Goal: Find specific page/section: Find specific page/section

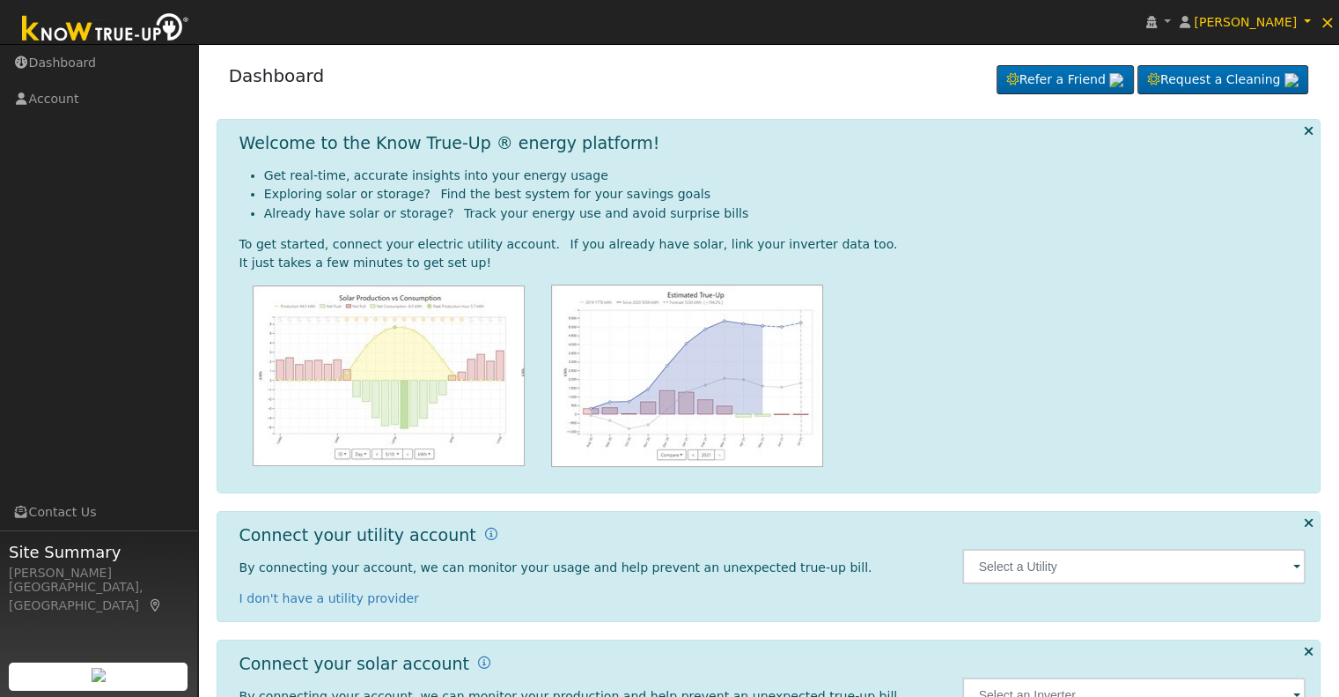
click at [1300, 570] on span at bounding box center [1297, 567] width 7 height 20
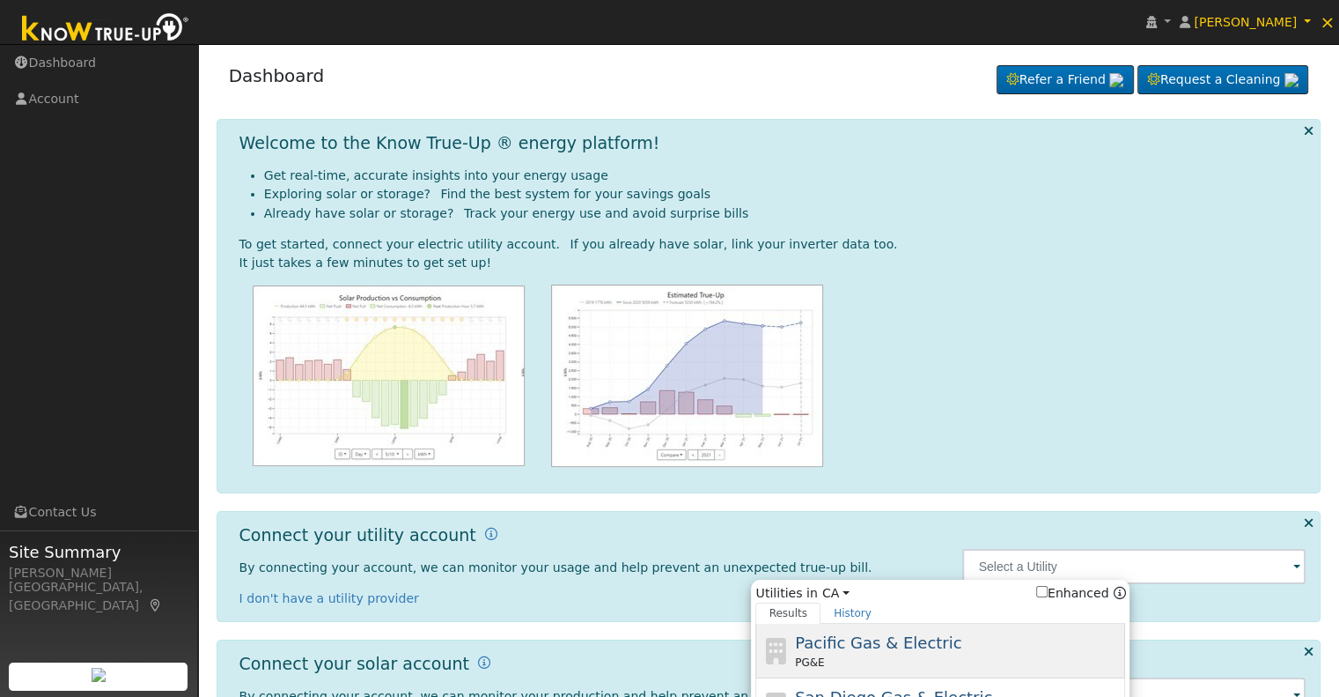
click at [937, 640] on span "Pacific Gas & Electric" at bounding box center [878, 642] width 166 height 18
type input "PG&E"
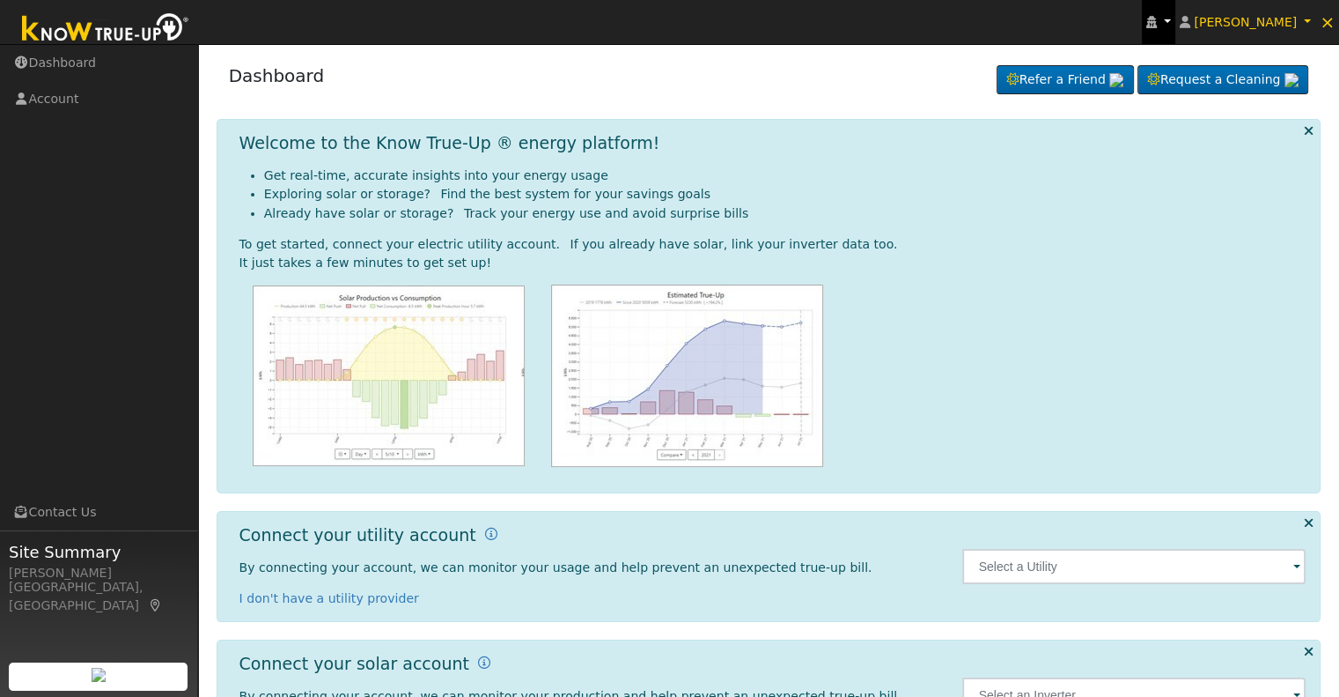
click at [1157, 21] on icon at bounding box center [1152, 22] width 11 height 12
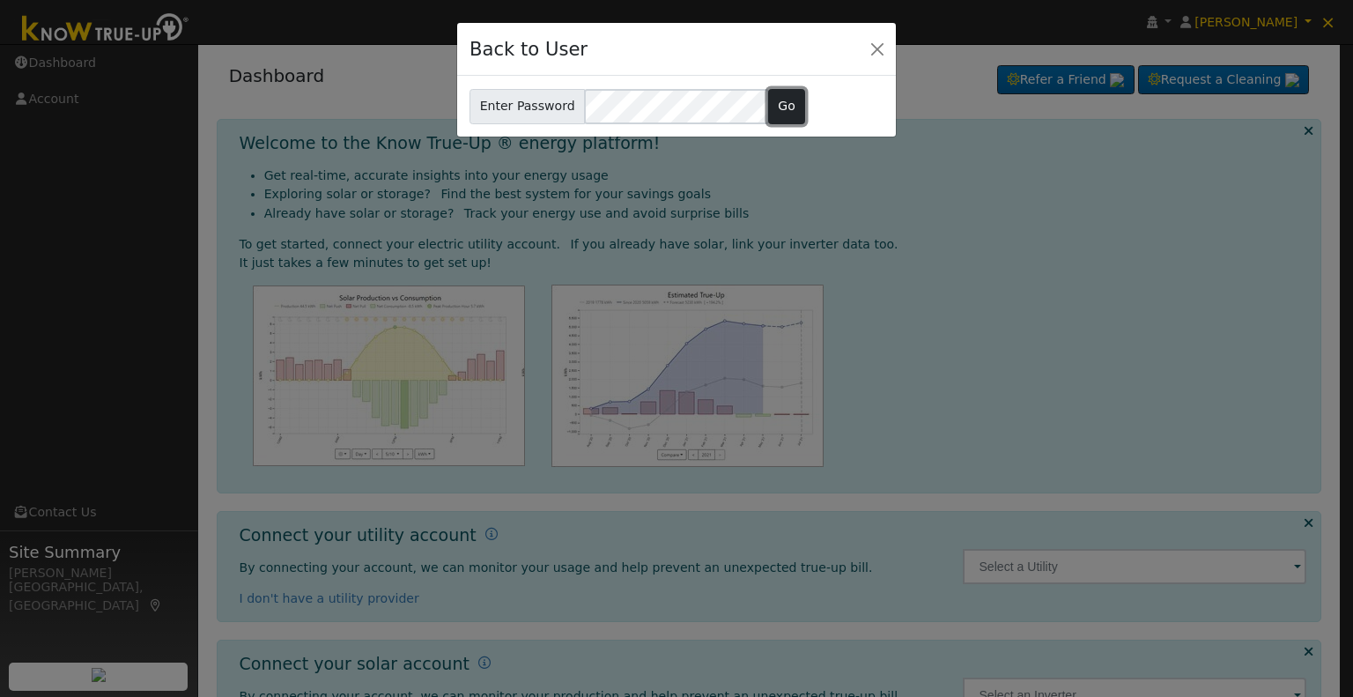
click at [779, 105] on button "Go" at bounding box center [787, 106] width 38 height 35
